Goal: Communication & Community: Answer question/provide support

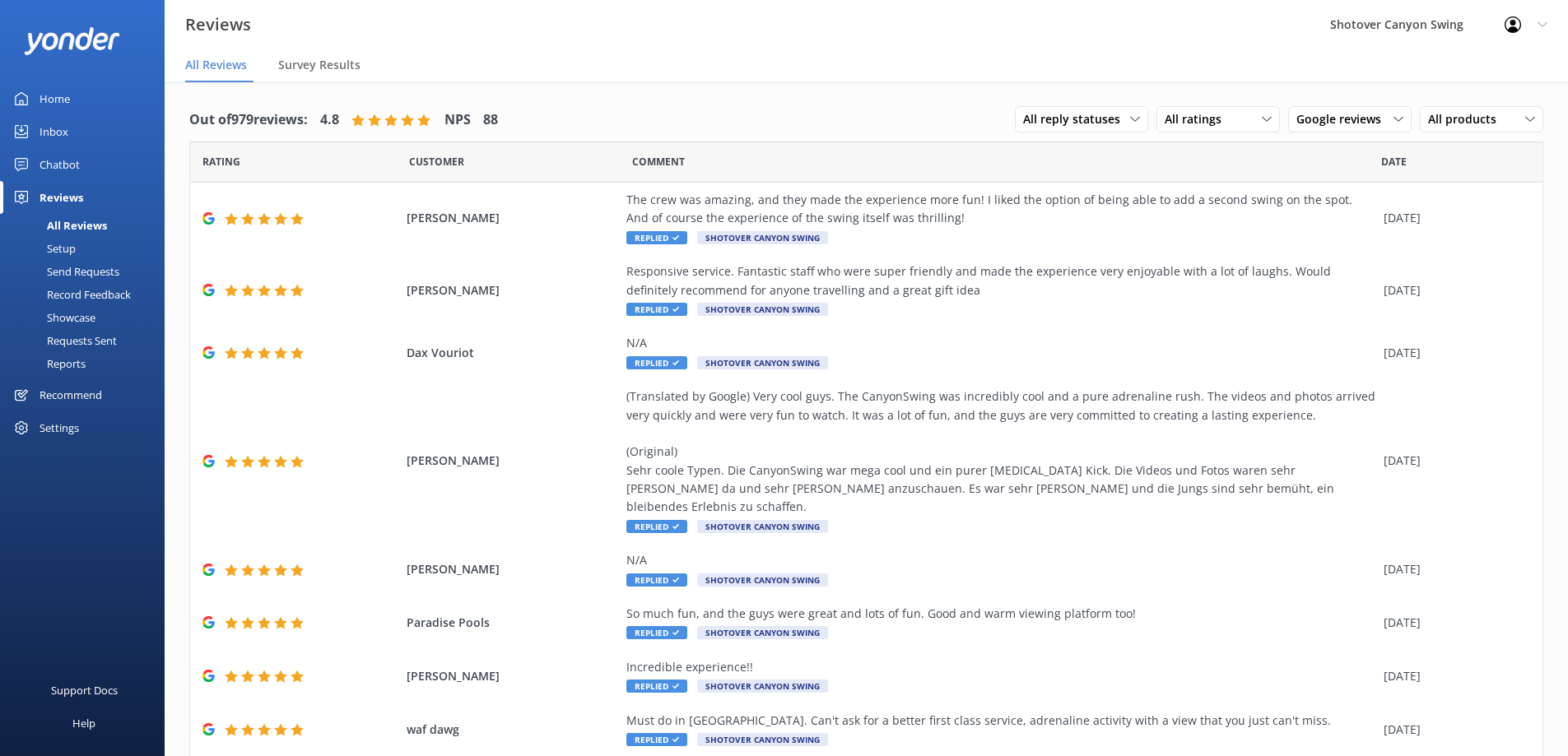
click at [52, 123] on div "Inbox" at bounding box center [54, 131] width 29 height 33
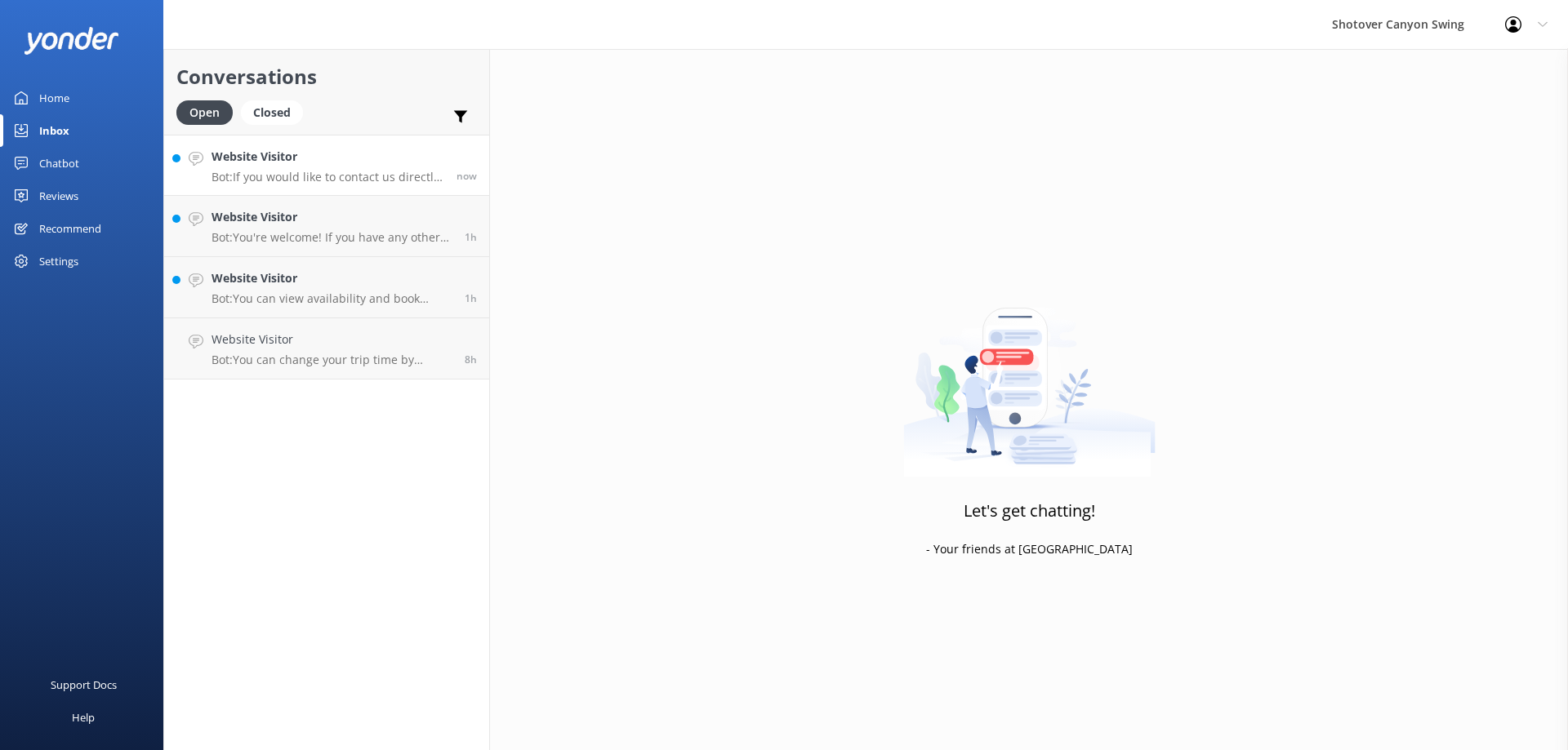
click at [278, 174] on p "Bot: If you would like to contact us directly, you can email [EMAIL_ADDRESS][DO…" at bounding box center [327, 177] width 233 height 15
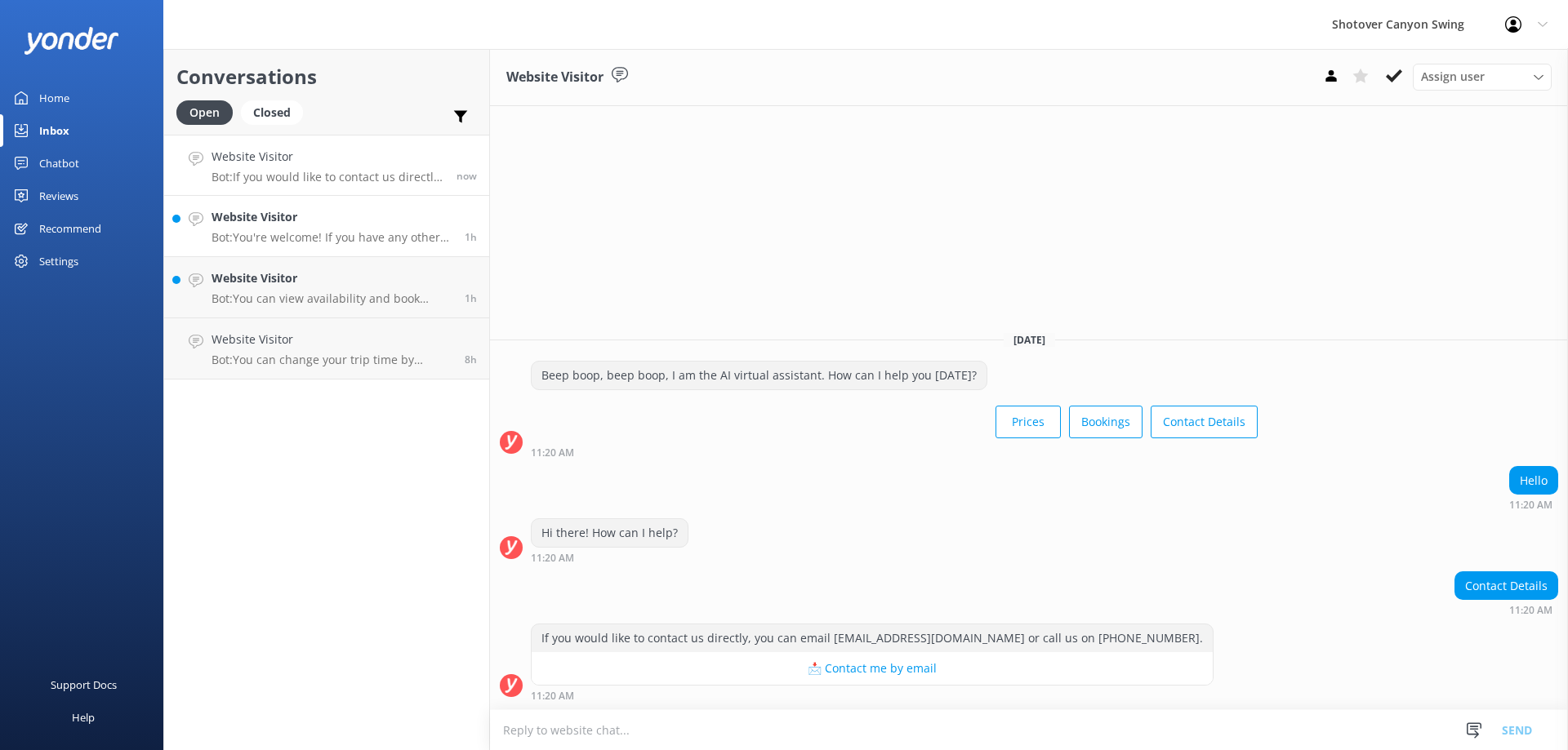
click at [220, 224] on h4 "Website Visitor" at bounding box center [332, 216] width 241 height 18
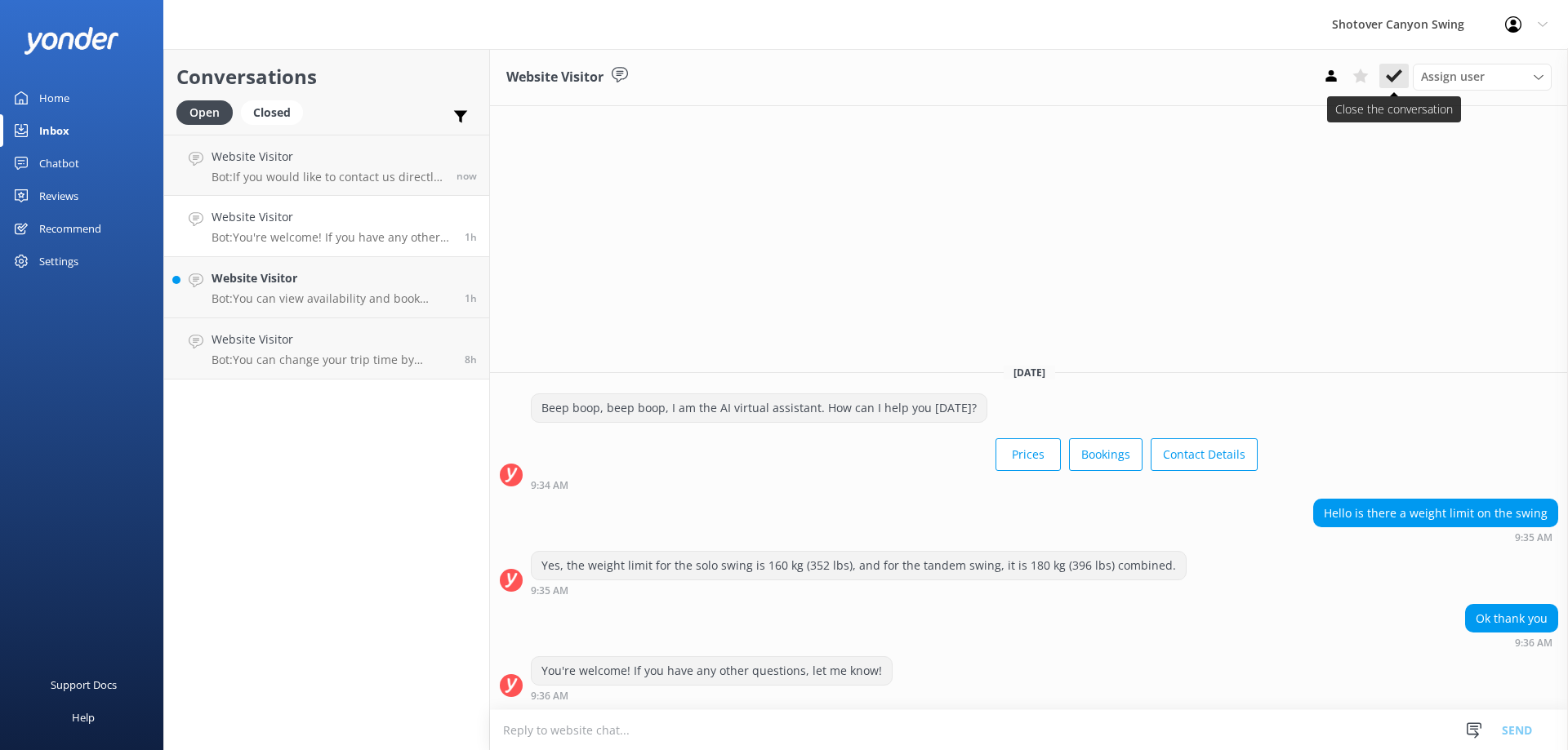
click at [1389, 67] on button at bounding box center [1393, 76] width 29 height 24
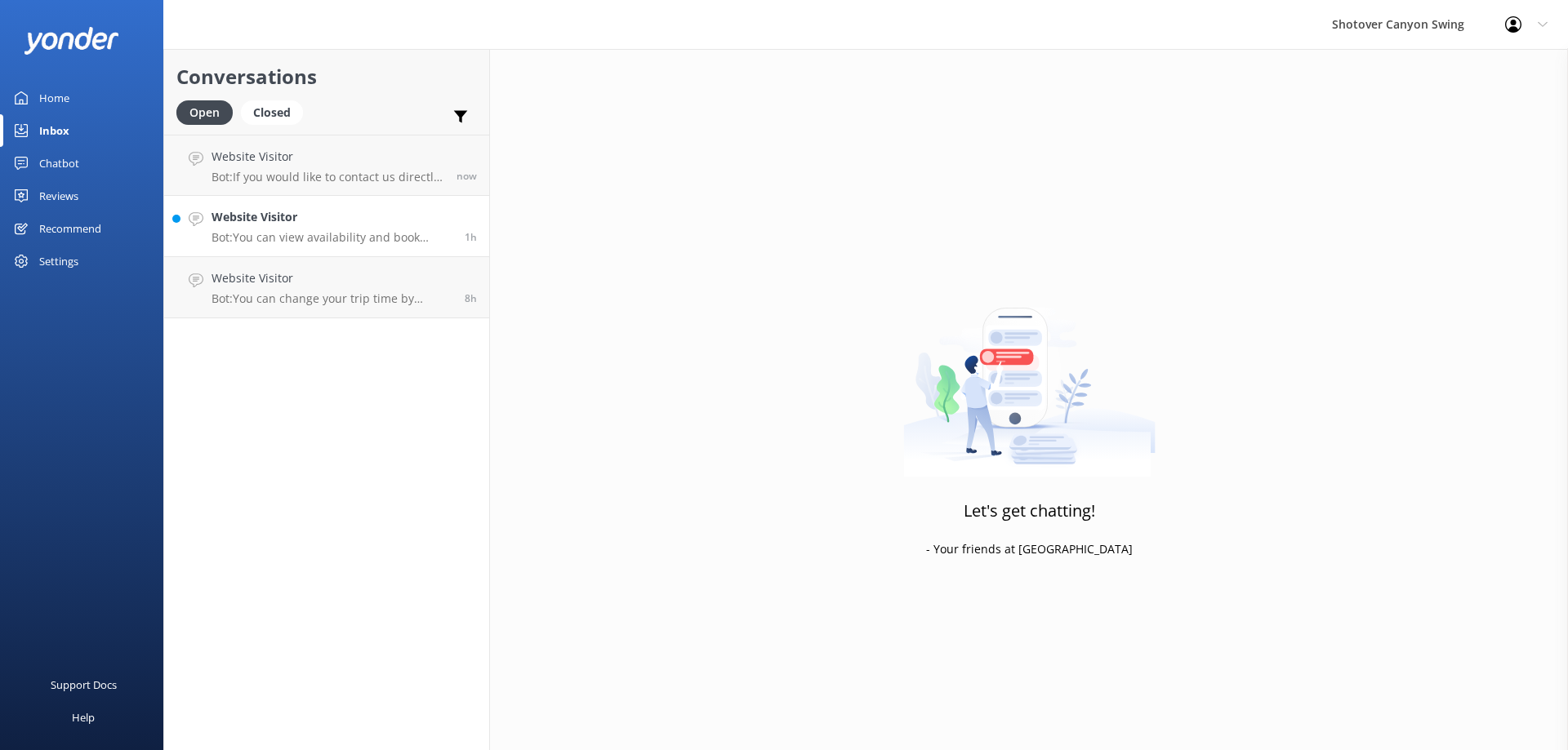
click at [367, 245] on link "Website Visitor Bot: You can view availability and book online at [URL][DOMAIN_…" at bounding box center [327, 227] width 325 height 61
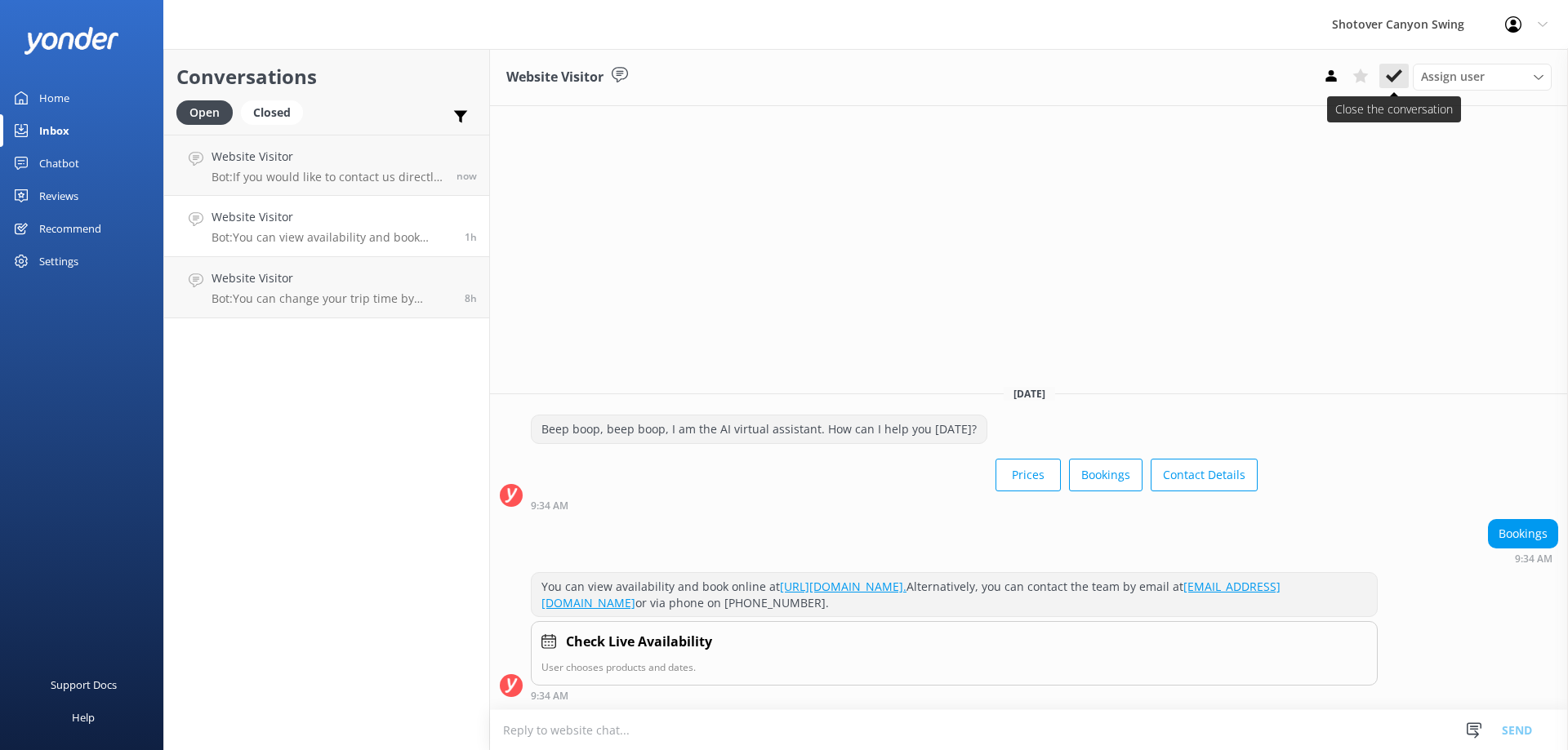
click at [1391, 76] on icon at bounding box center [1393, 76] width 16 height 16
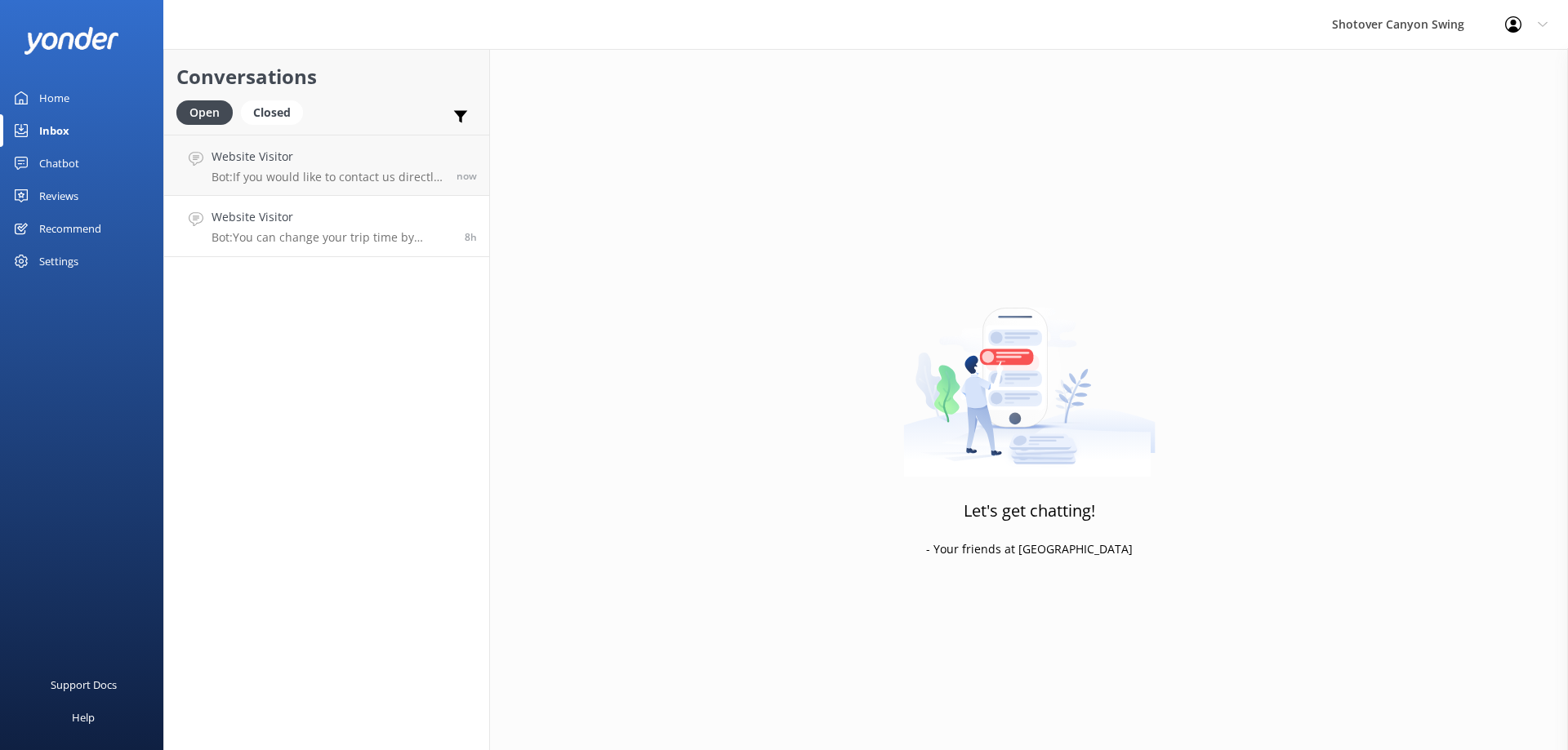
click at [373, 226] on h4 "Website Visitor" at bounding box center [332, 216] width 241 height 18
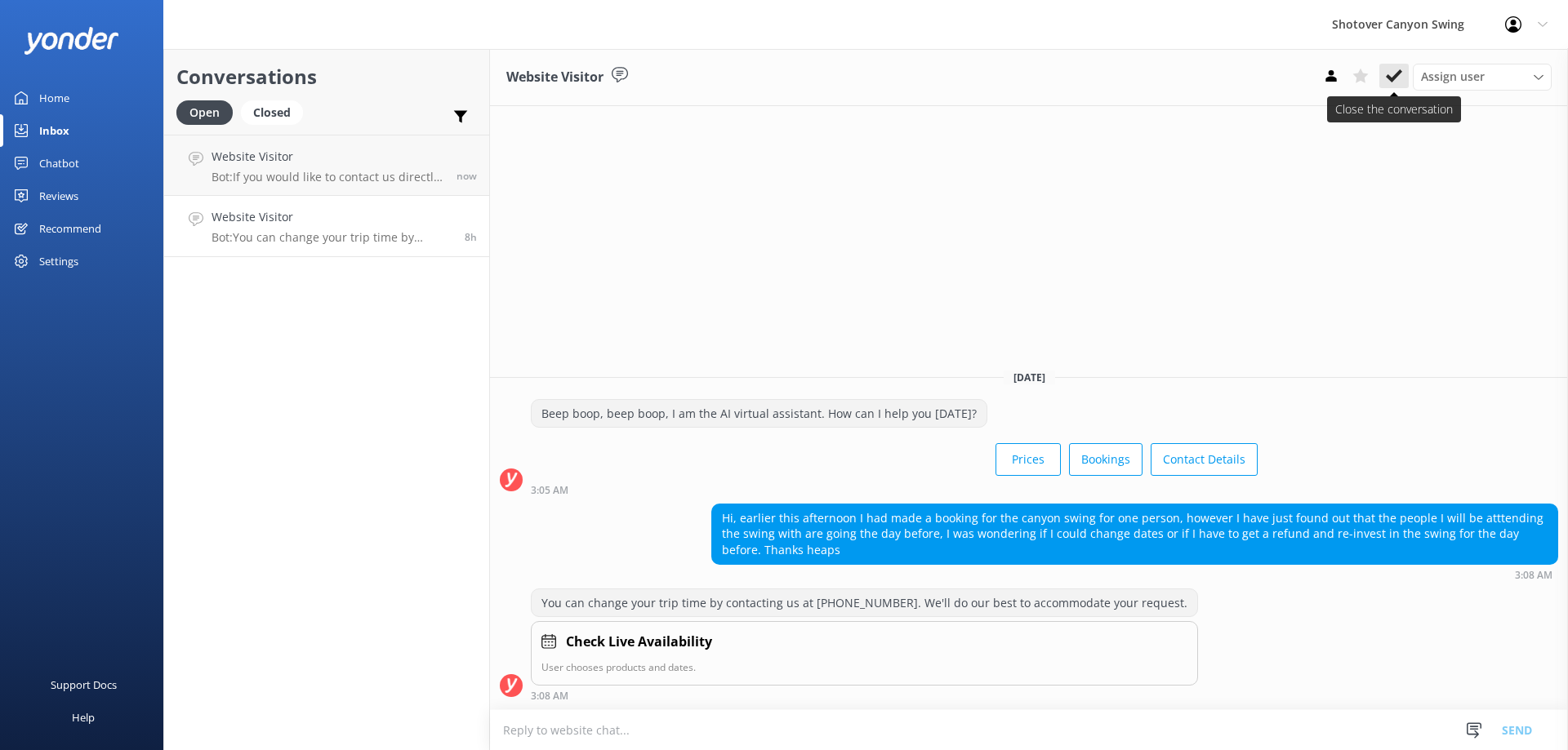
click at [1395, 81] on icon at bounding box center [1393, 76] width 16 height 16
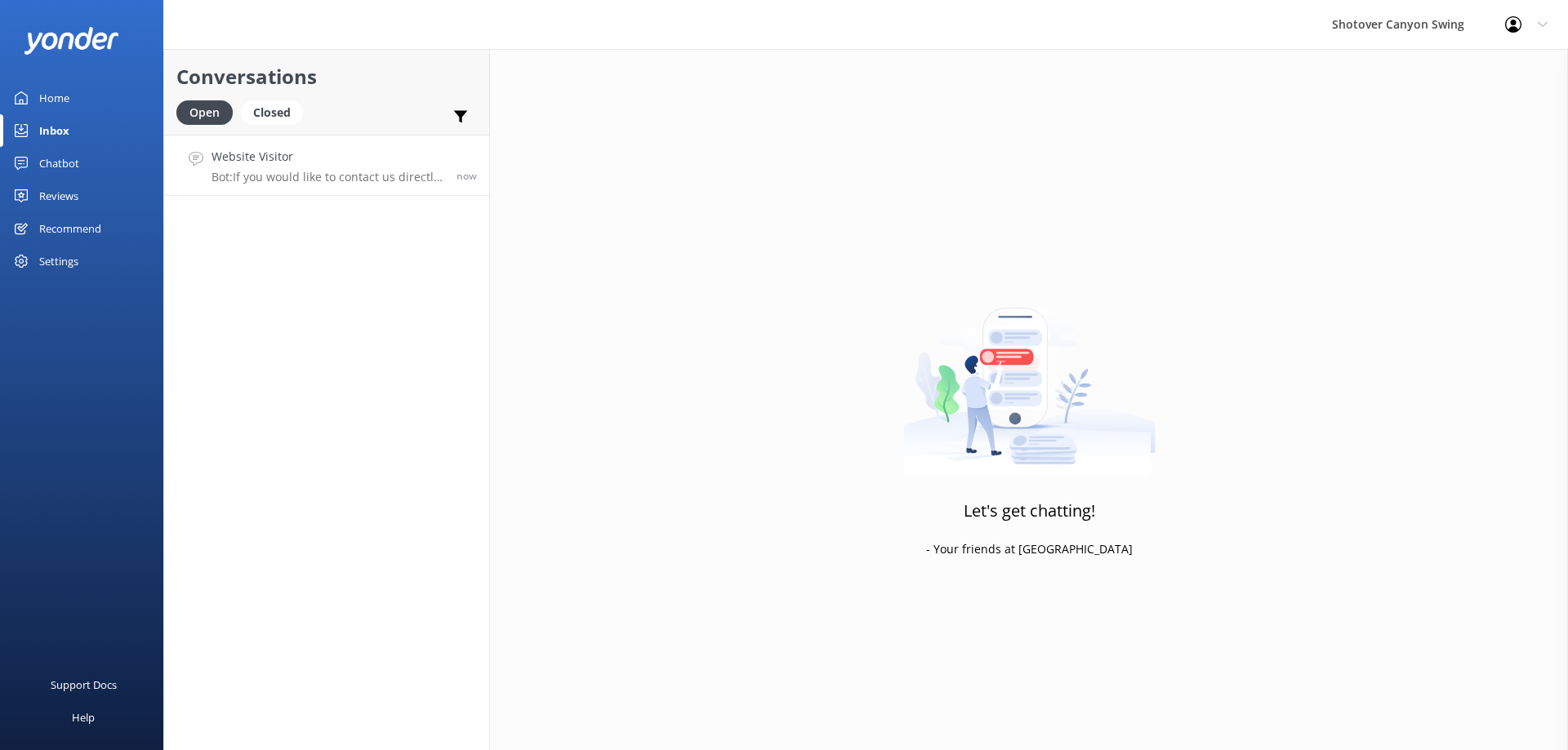
click at [357, 167] on div "Website Visitor Bot: If you would like to contact us directly, you can email [E…" at bounding box center [327, 165] width 233 height 35
